Goal: Information Seeking & Learning: Learn about a topic

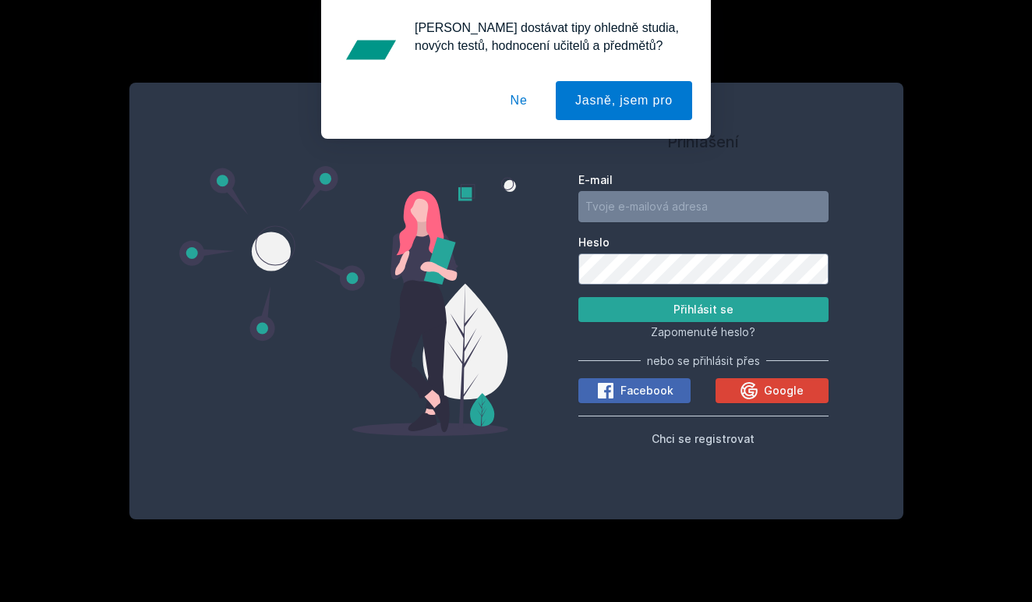
click at [702, 173] on label "E-mail" at bounding box center [703, 180] width 250 height 16
click at [702, 191] on input "E-mail" at bounding box center [703, 206] width 250 height 31
click at [690, 196] on input "E-mail" at bounding box center [703, 206] width 250 height 31
click at [740, 389] on button "Google" at bounding box center [771, 390] width 112 height 25
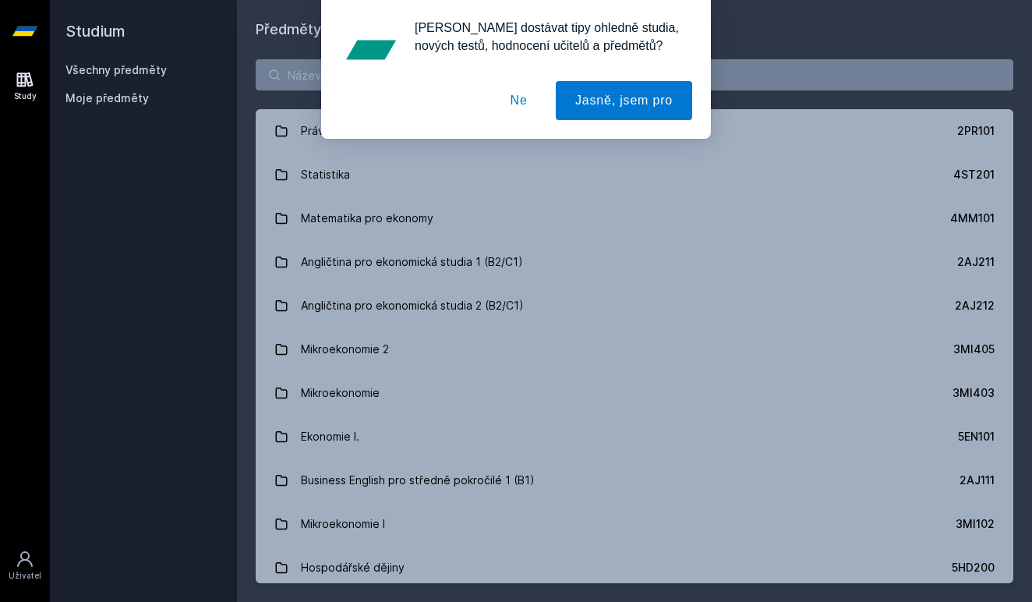
click at [520, 111] on button "Ne" at bounding box center [519, 100] width 56 height 39
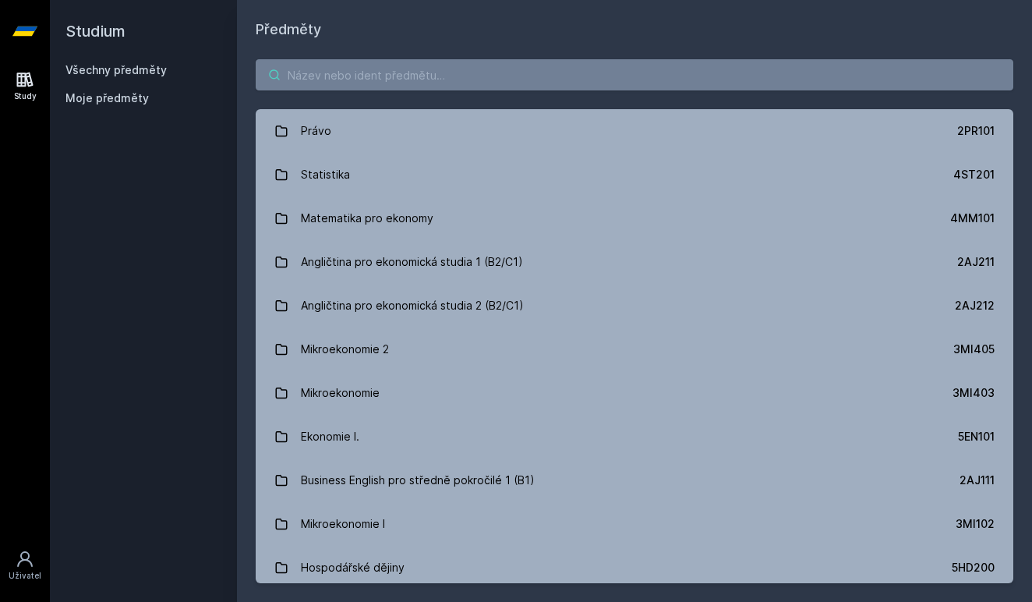
click at [520, 86] on input "search" at bounding box center [634, 74] width 757 height 31
paste input "3AM282"
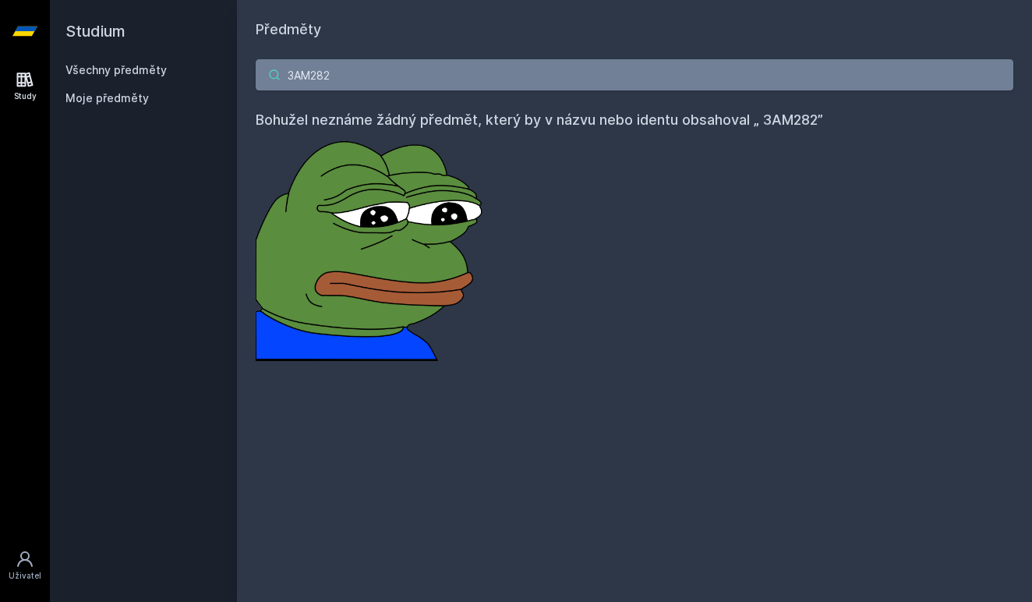
click at [299, 77] on input "3AM282" at bounding box center [634, 74] width 757 height 31
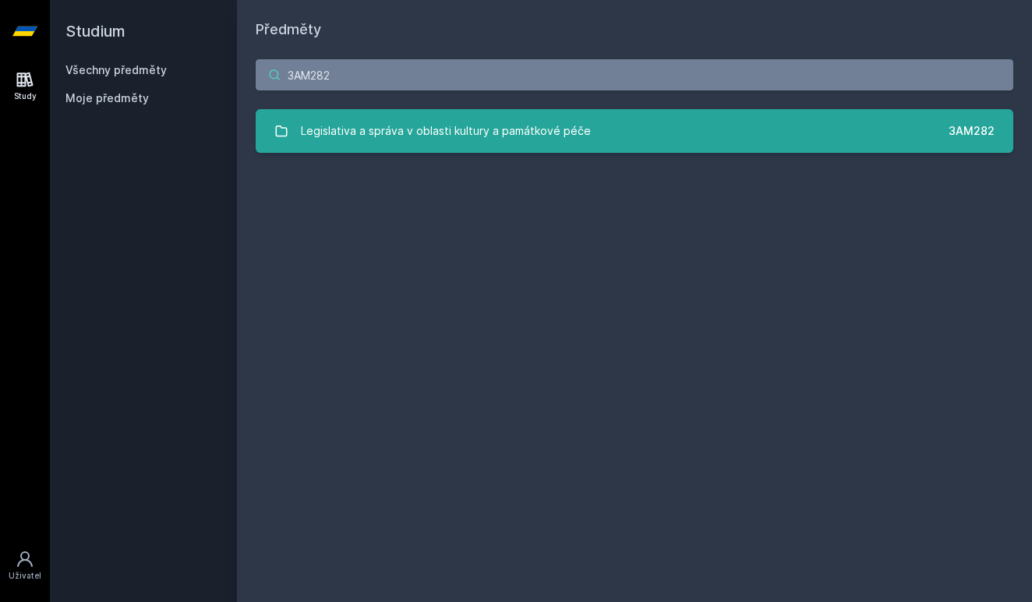
type input "3AM282"
click at [383, 114] on link "Legislativa a správa v oblasti kultury a památkové péče 3AM282" at bounding box center [634, 131] width 757 height 44
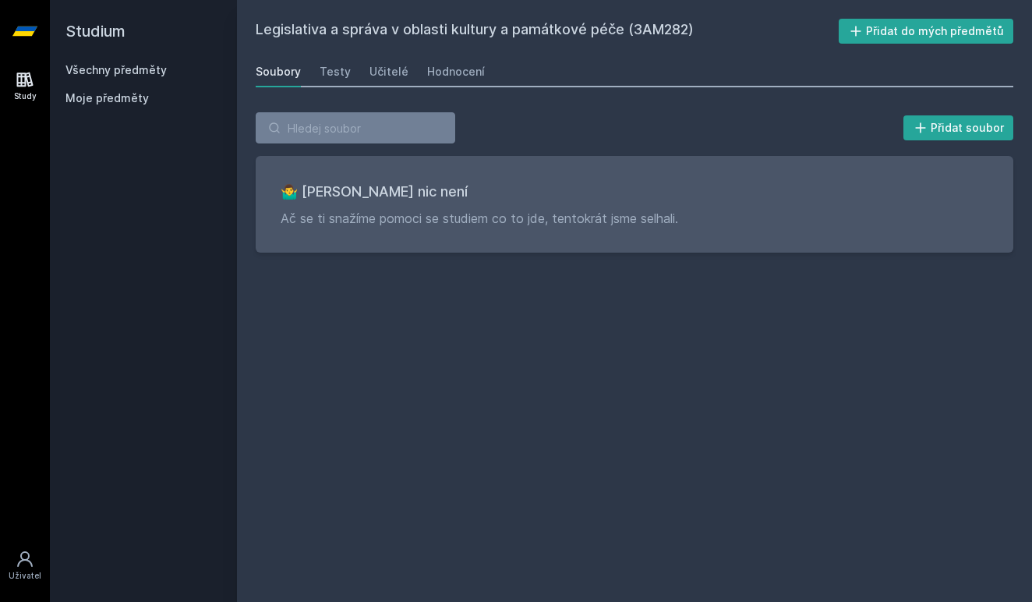
click at [311, 42] on h2 "Legislativa a správa v oblasti kultury a památkové péče (3AM282)" at bounding box center [547, 31] width 583 height 25
click at [319, 80] on link "Testy" at bounding box center [334, 71] width 31 height 31
click at [375, 72] on div "Učitelé" at bounding box center [388, 72] width 39 height 16
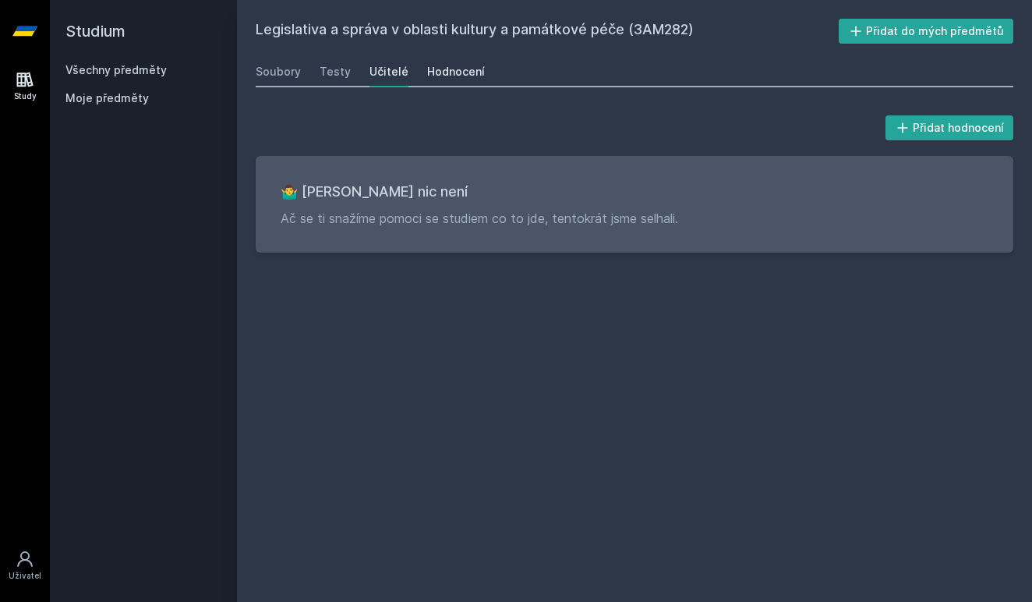
click at [471, 72] on div "Hodnocení" at bounding box center [456, 72] width 58 height 16
click at [281, 66] on div "Soubory" at bounding box center [278, 72] width 45 height 16
